Goal: Task Accomplishment & Management: Complete application form

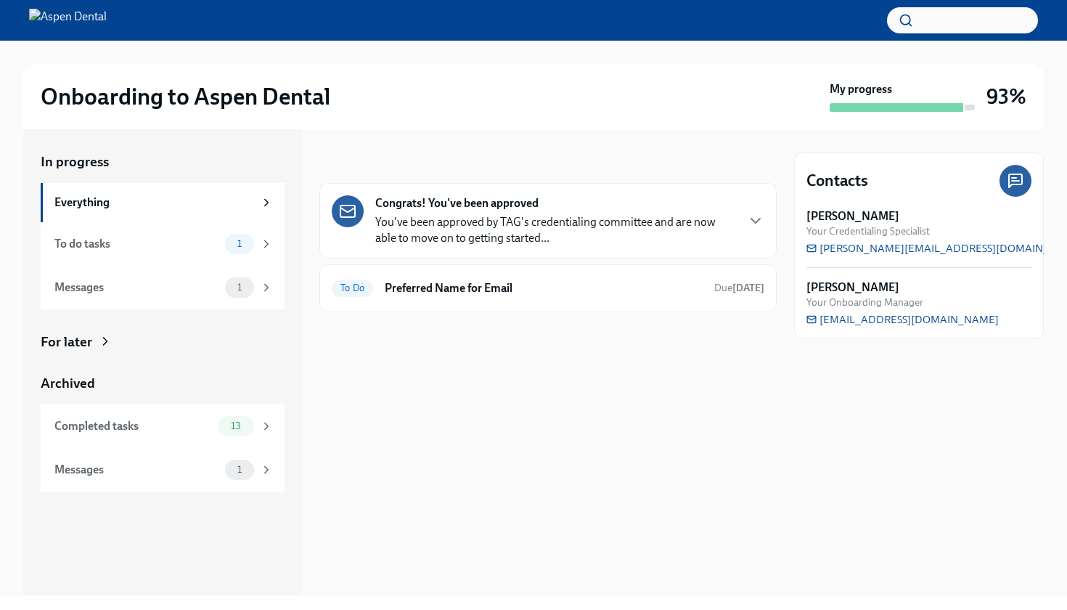
click at [509, 196] on strong "Congrats! You've been approved" at bounding box center [456, 203] width 163 height 16
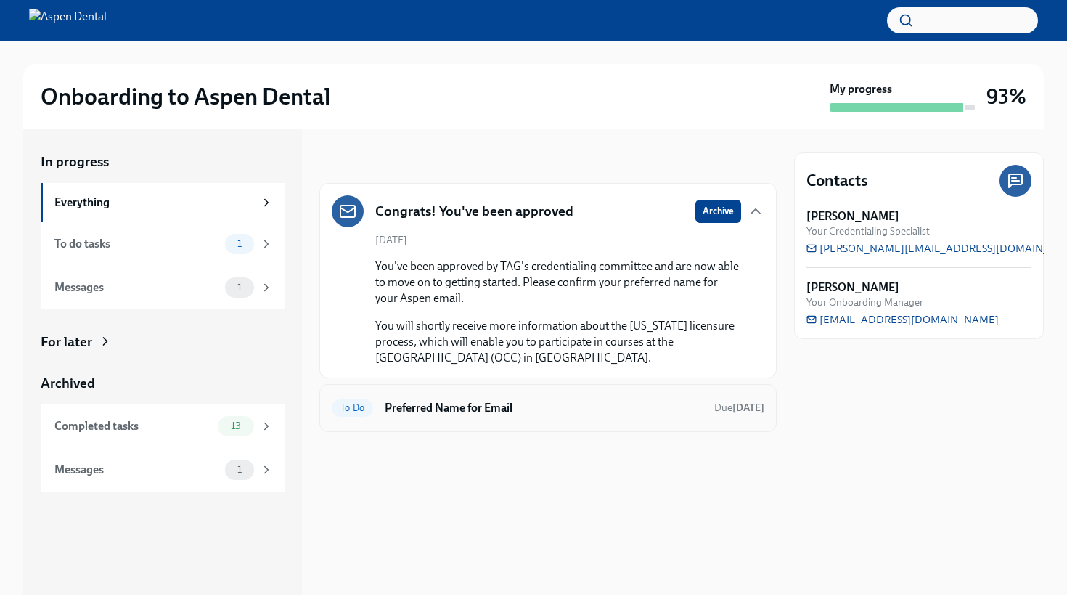
click at [512, 412] on h6 "Preferred Name for Email" at bounding box center [544, 408] width 318 height 16
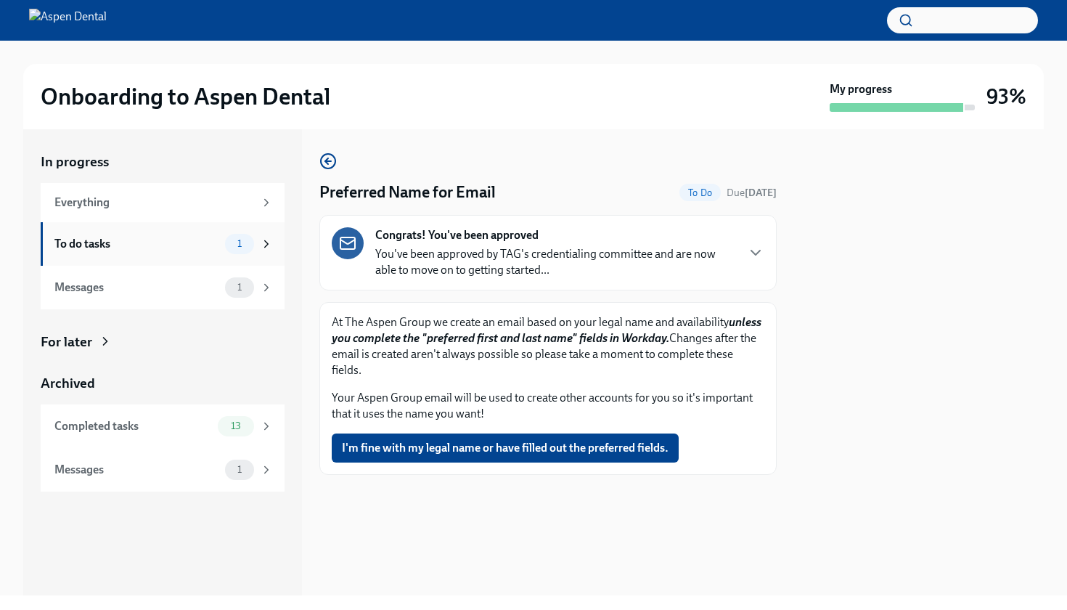
click at [203, 253] on div "To do tasks 1" at bounding box center [163, 244] width 244 height 44
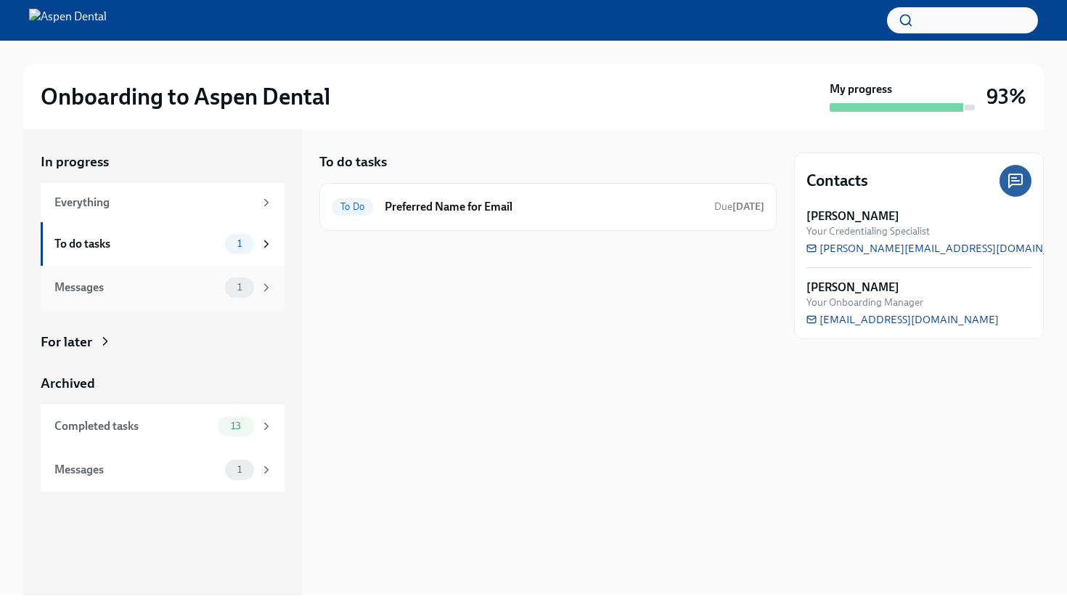
click at [179, 297] on div "Messages 1" at bounding box center [163, 288] width 244 height 44
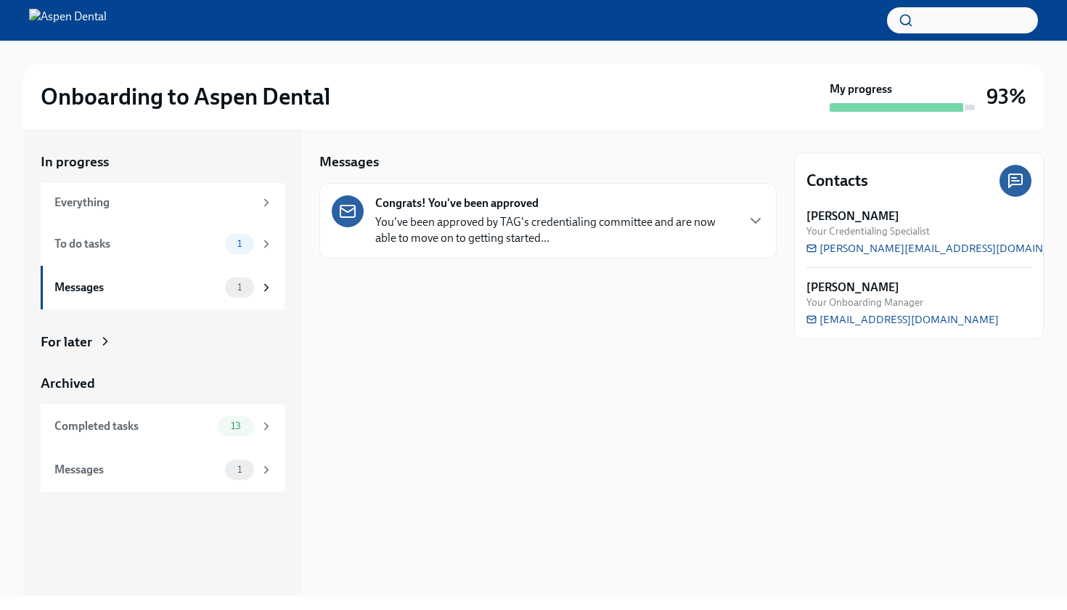
click at [516, 226] on p "You've been approved by TAG's credentialing committee and are now able to move …" at bounding box center [555, 230] width 360 height 32
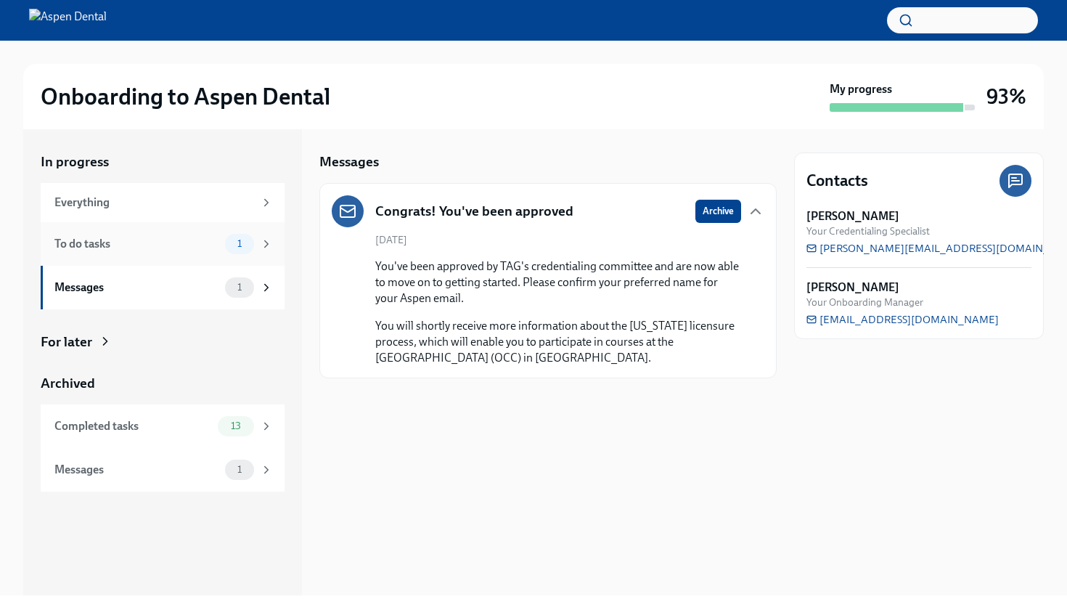
click at [137, 240] on div "To do tasks" at bounding box center [136, 244] width 165 height 16
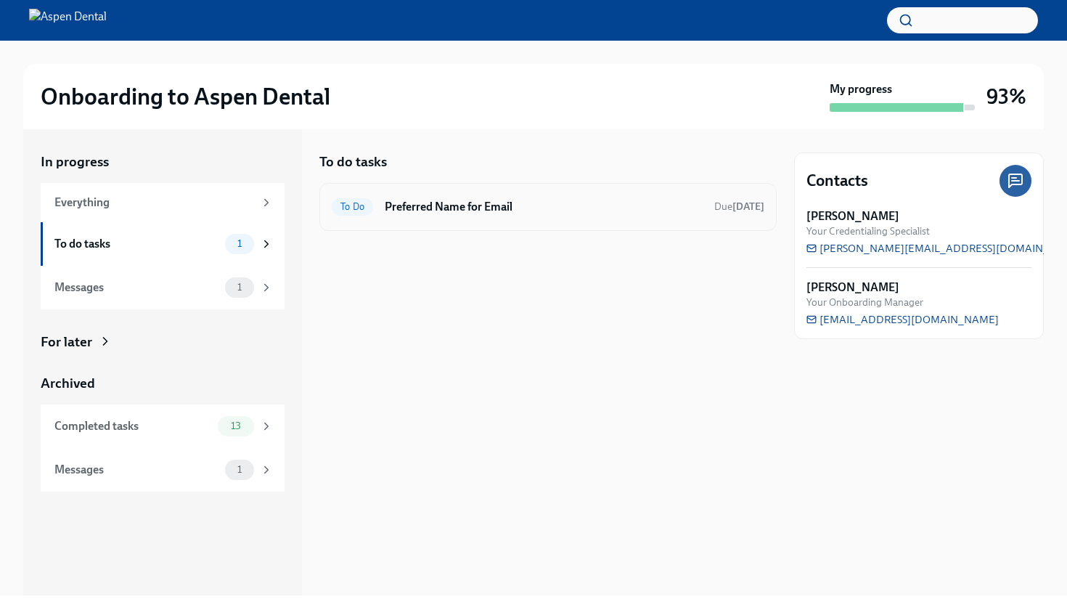
click at [537, 226] on div "To Do Preferred Name for Email Due [DATE]" at bounding box center [547, 207] width 457 height 48
click at [516, 211] on h6 "Preferred Name for Email" at bounding box center [544, 207] width 318 height 16
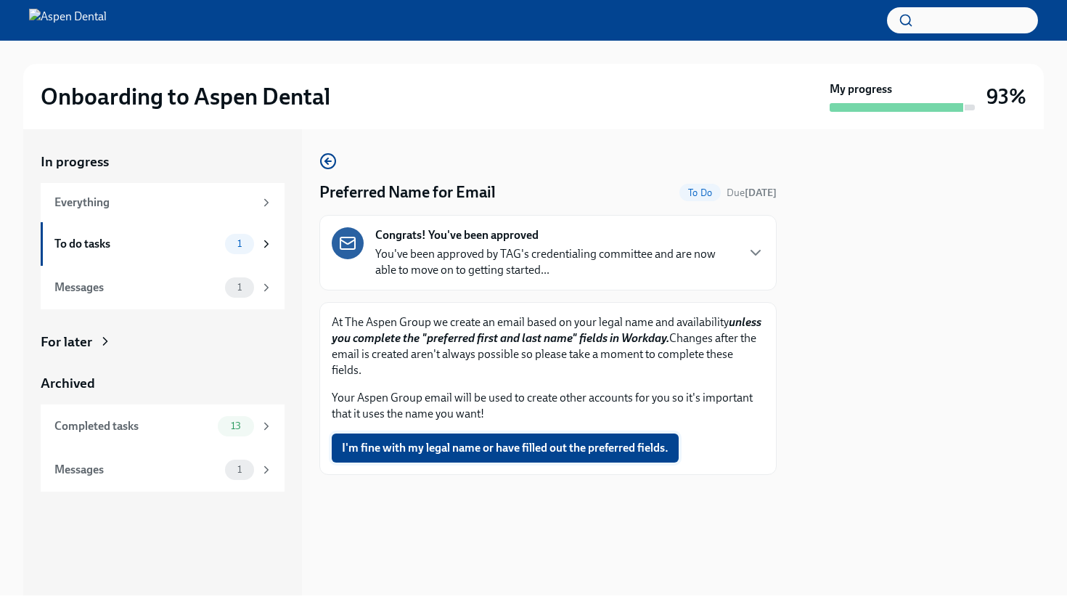
click at [454, 441] on span "I'm fine with my legal name or have filled out the preferred fields." at bounding box center [505, 448] width 327 height 15
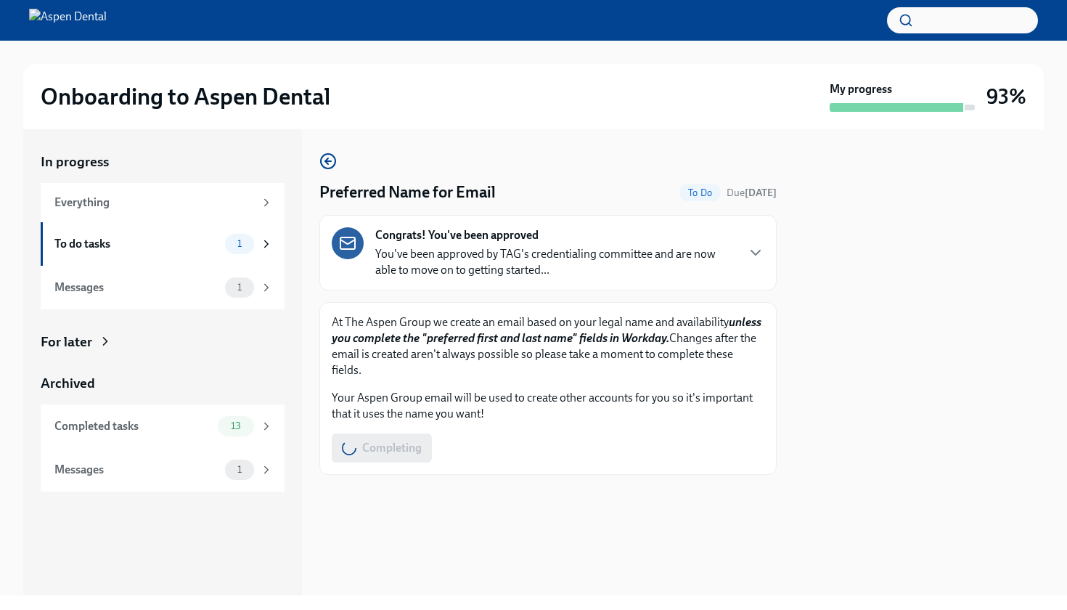
click at [578, 343] on strong "unless you complete the "preferred first and last name" fields in Workday." at bounding box center [547, 330] width 430 height 30
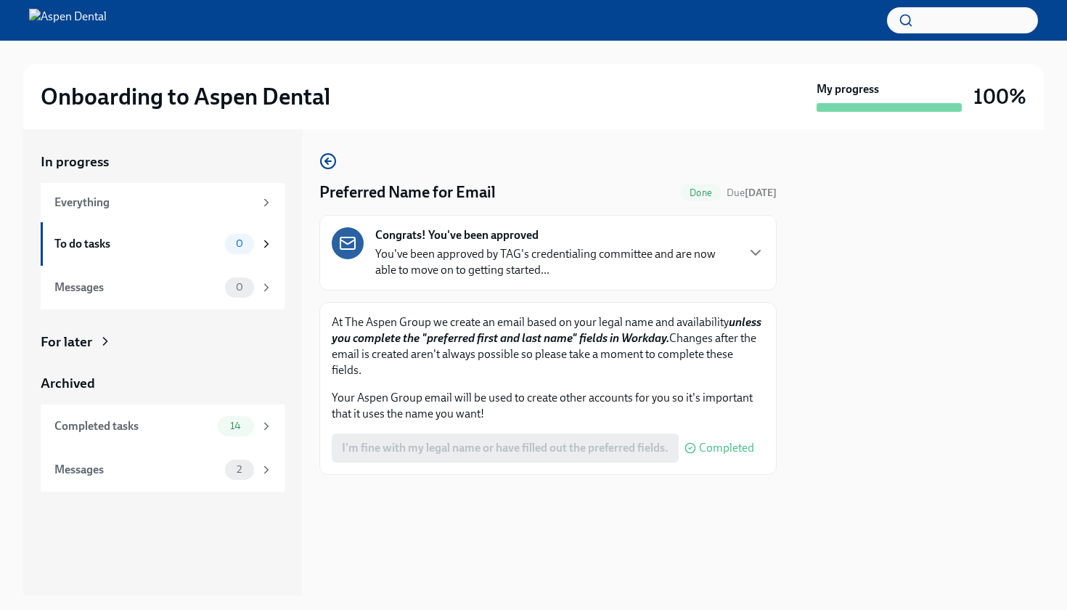
click at [107, 9] on img at bounding box center [68, 20] width 78 height 23
click at [107, 30] on img at bounding box center [68, 20] width 78 height 23
click at [94, 206] on div "Everything" at bounding box center [154, 203] width 200 height 16
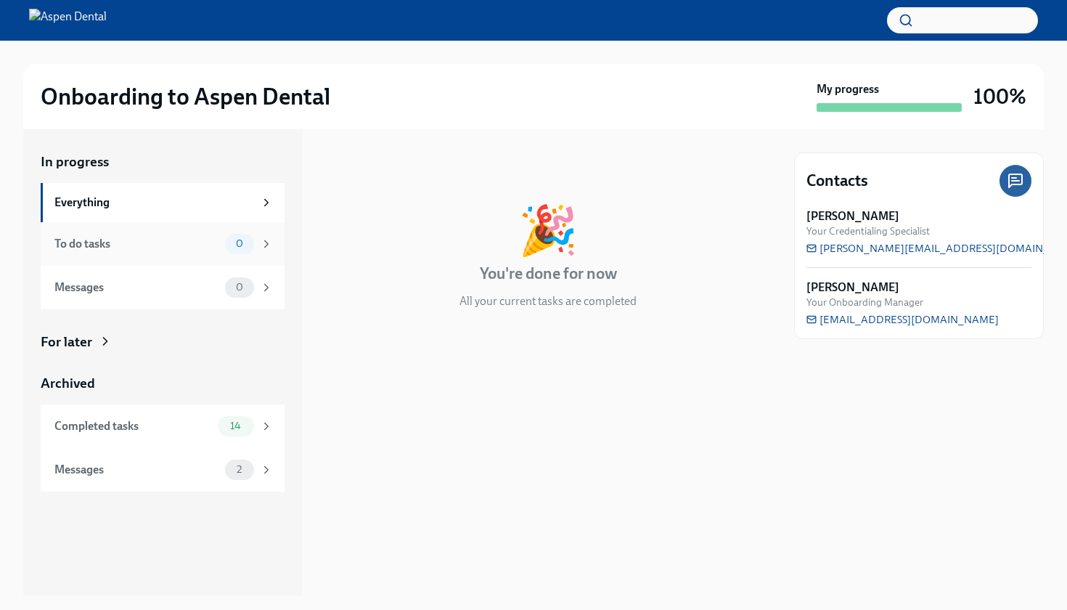
click at [177, 251] on div "To do tasks 0" at bounding box center [163, 244] width 218 height 20
click at [163, 429] on div "Completed tasks" at bounding box center [132, 426] width 157 height 16
